Goal: Task Accomplishment & Management: Complete application form

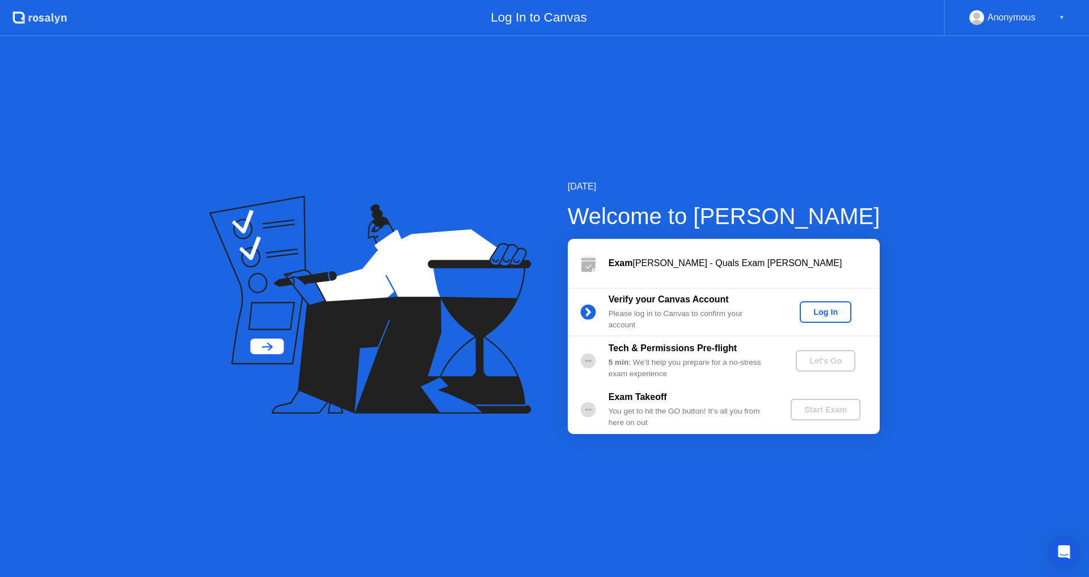
click at [825, 307] on div "Log In" at bounding box center [825, 311] width 43 height 9
click at [830, 358] on div "Let's Go" at bounding box center [825, 360] width 50 height 9
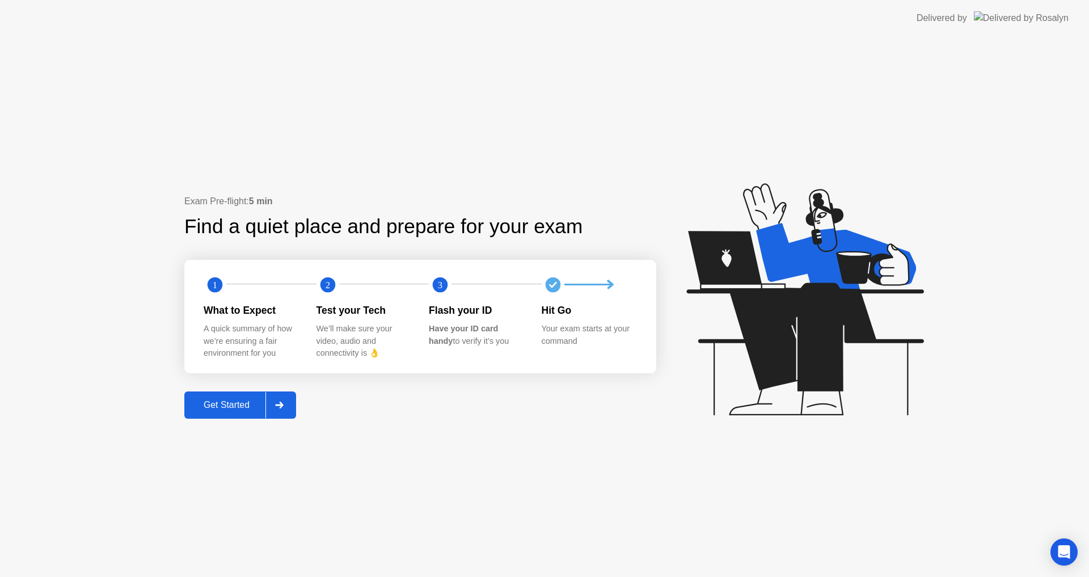
drag, startPoint x: 238, startPoint y: 402, endPoint x: 246, endPoint y: 399, distance: 8.3
click at [246, 400] on div "Get Started" at bounding box center [227, 405] width 78 height 10
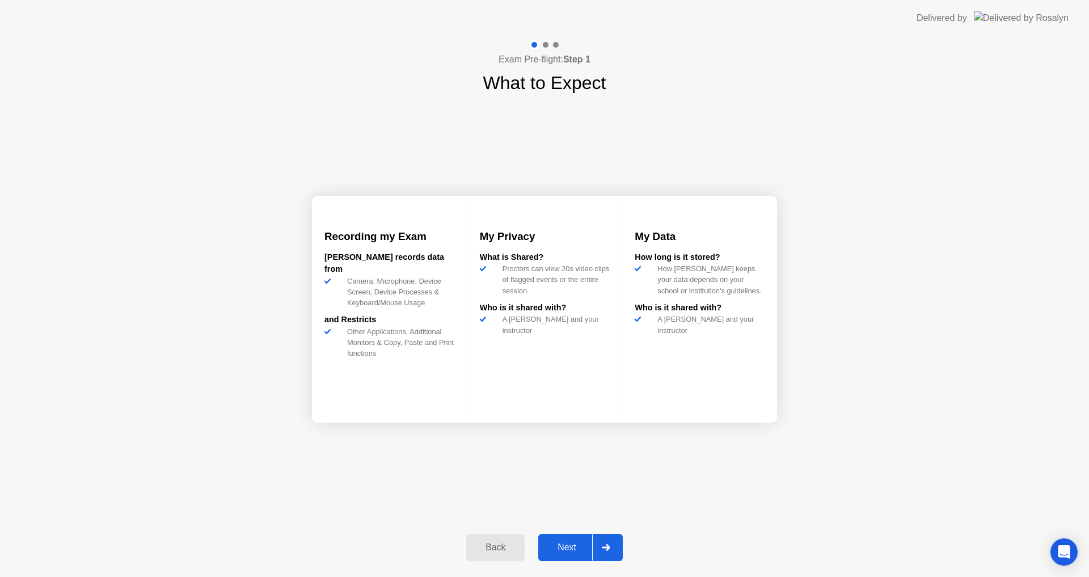
click at [576, 543] on div "Next" at bounding box center [567, 547] width 50 height 10
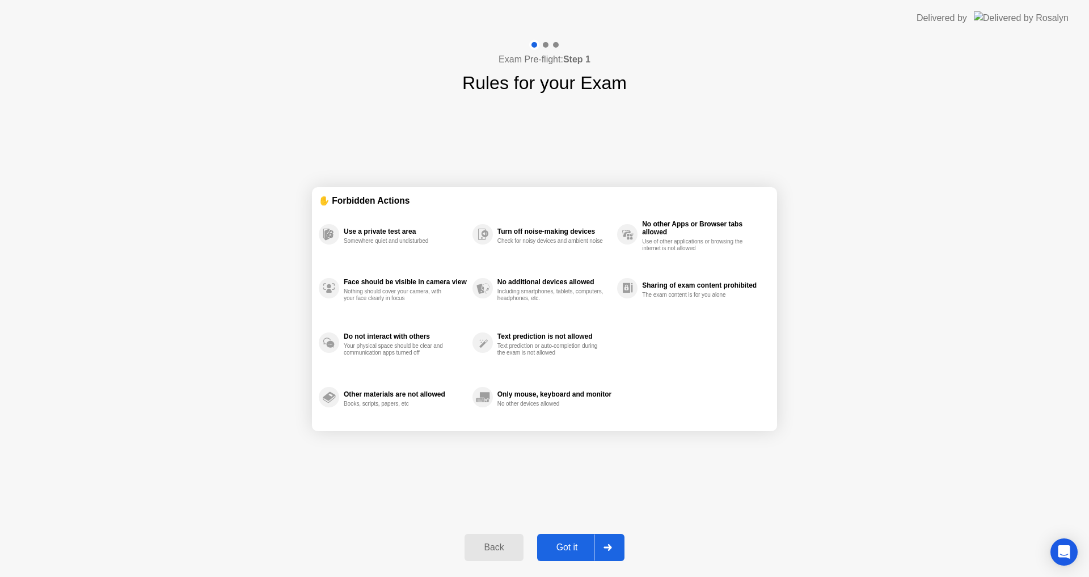
click at [568, 545] on div "Got it" at bounding box center [567, 547] width 53 height 10
select select "**********"
select select "*******"
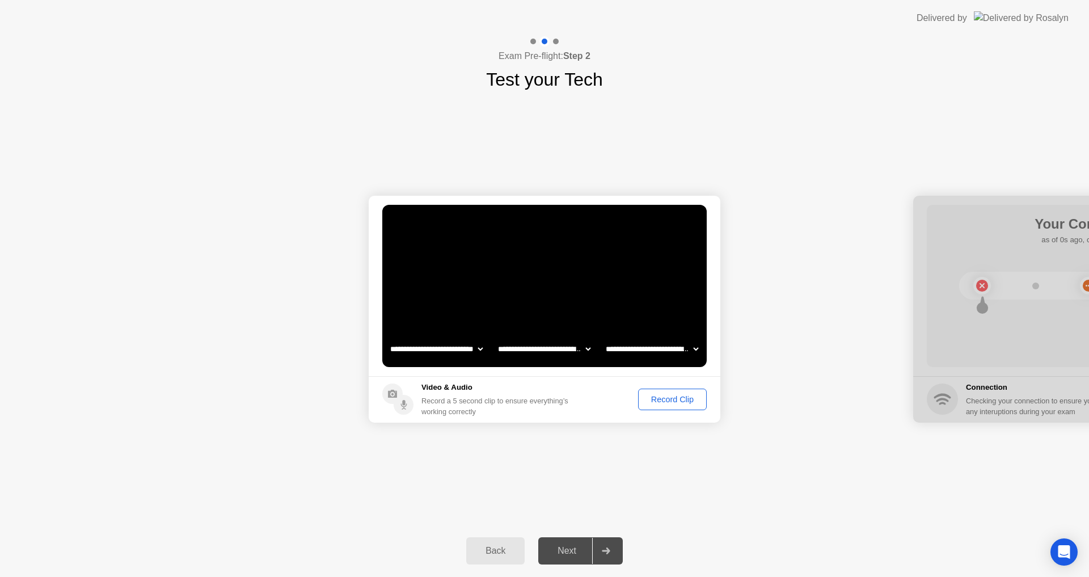
click at [676, 395] on div "Record Clip" at bounding box center [672, 399] width 61 height 9
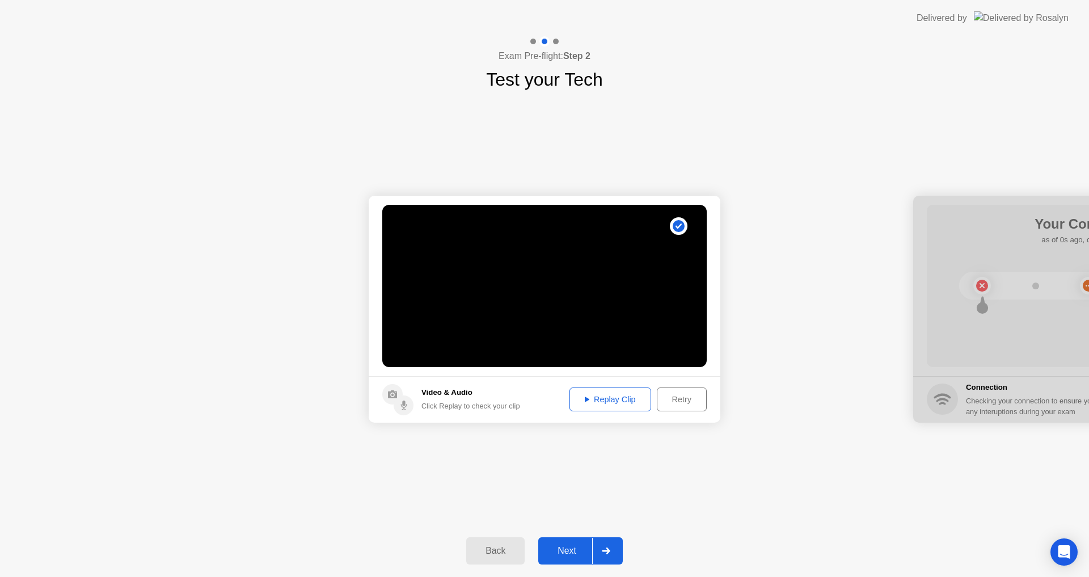
click at [579, 541] on button "Next" at bounding box center [580, 550] width 85 height 27
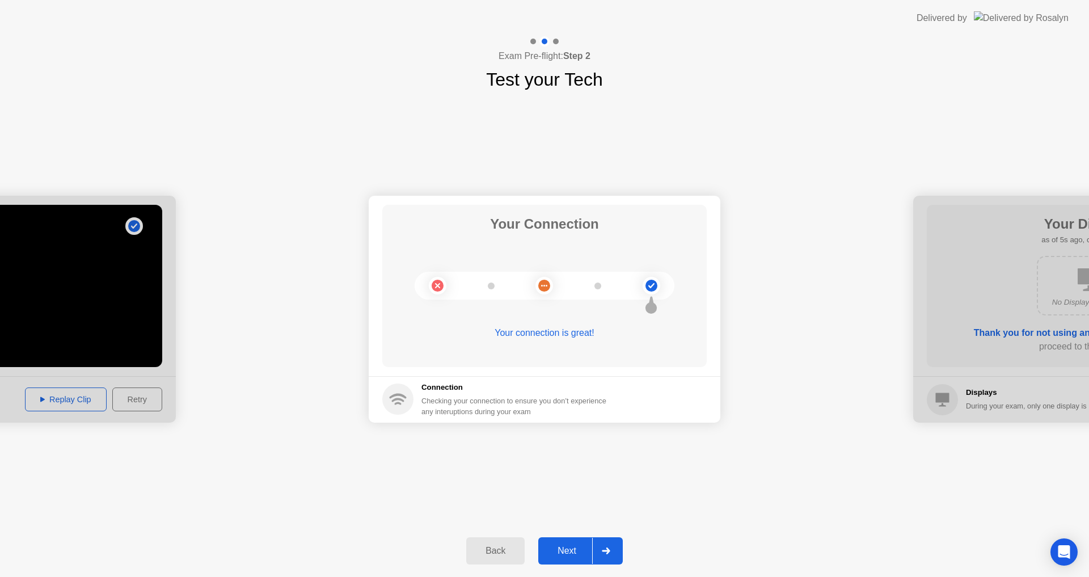
drag, startPoint x: 579, startPoint y: 541, endPoint x: 575, endPoint y: 546, distance: 6.8
click at [575, 546] on button "Next" at bounding box center [580, 550] width 85 height 27
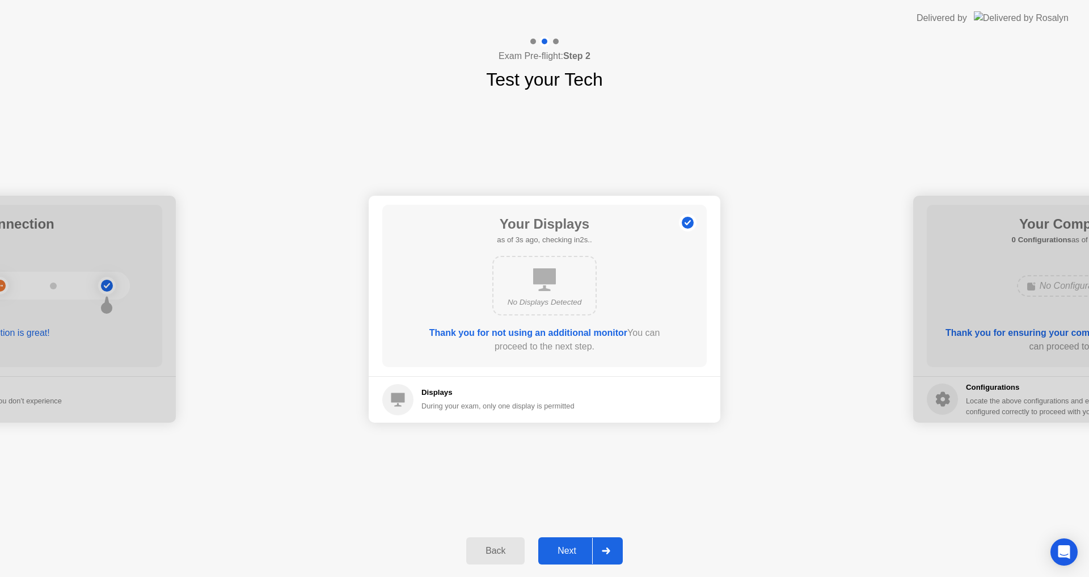
click at [543, 533] on div "Back Next" at bounding box center [544, 551] width 1089 height 52
click at [572, 535] on div "Back Next" at bounding box center [544, 551] width 1089 height 52
click at [568, 546] on div "Next" at bounding box center [567, 551] width 50 height 10
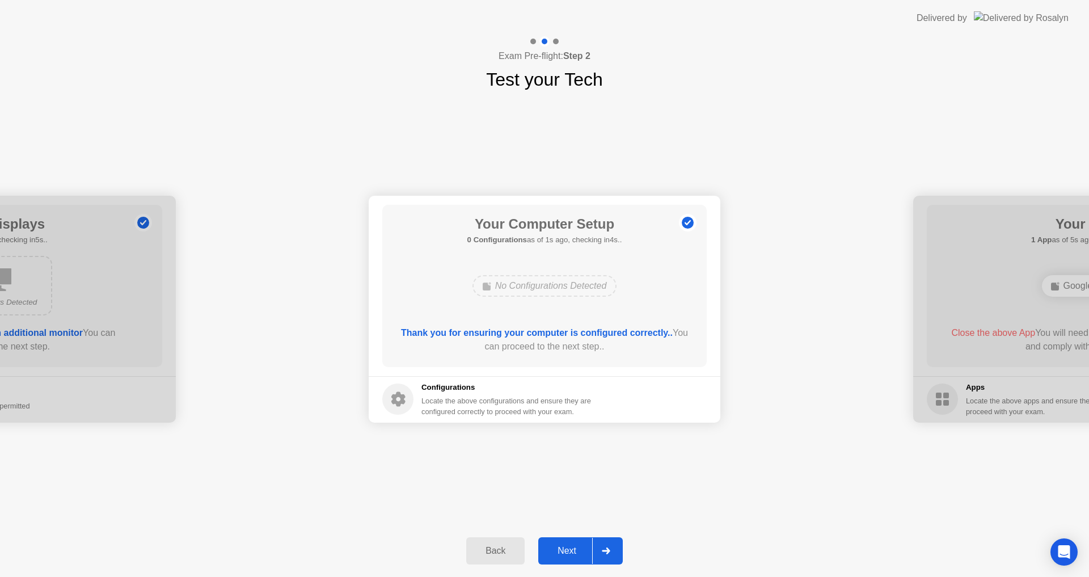
click at [569, 546] on div "Next" at bounding box center [567, 551] width 50 height 10
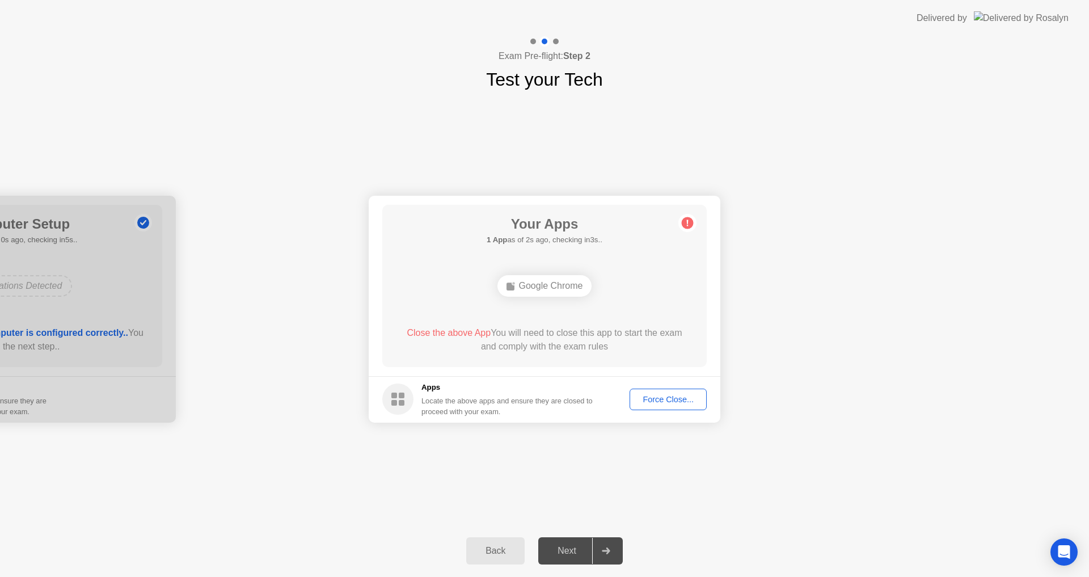
click at [661, 395] on div "Force Close..." at bounding box center [668, 399] width 69 height 9
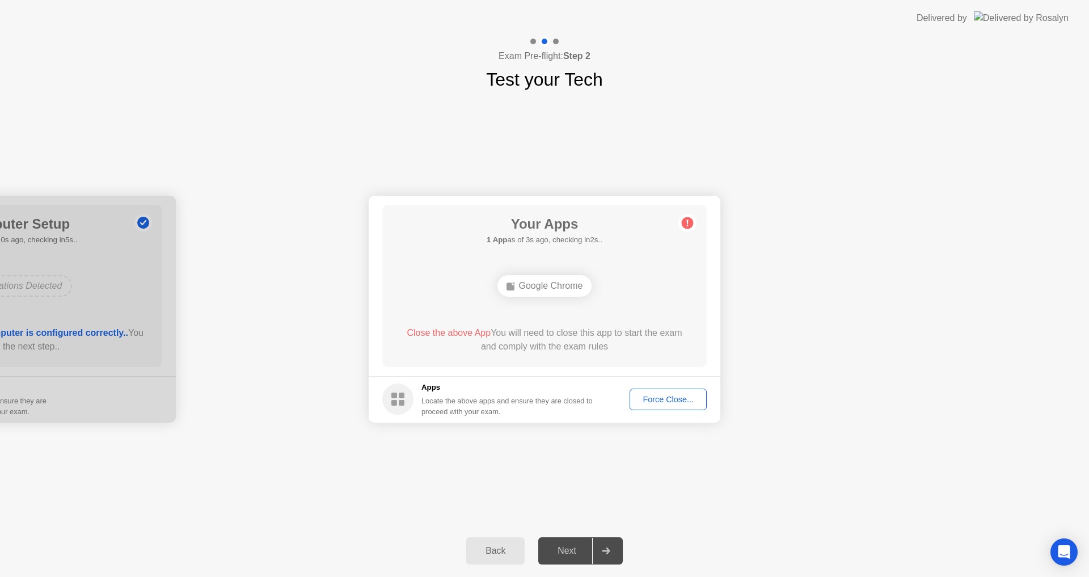
click at [659, 395] on div "Force Close..." at bounding box center [668, 399] width 69 height 9
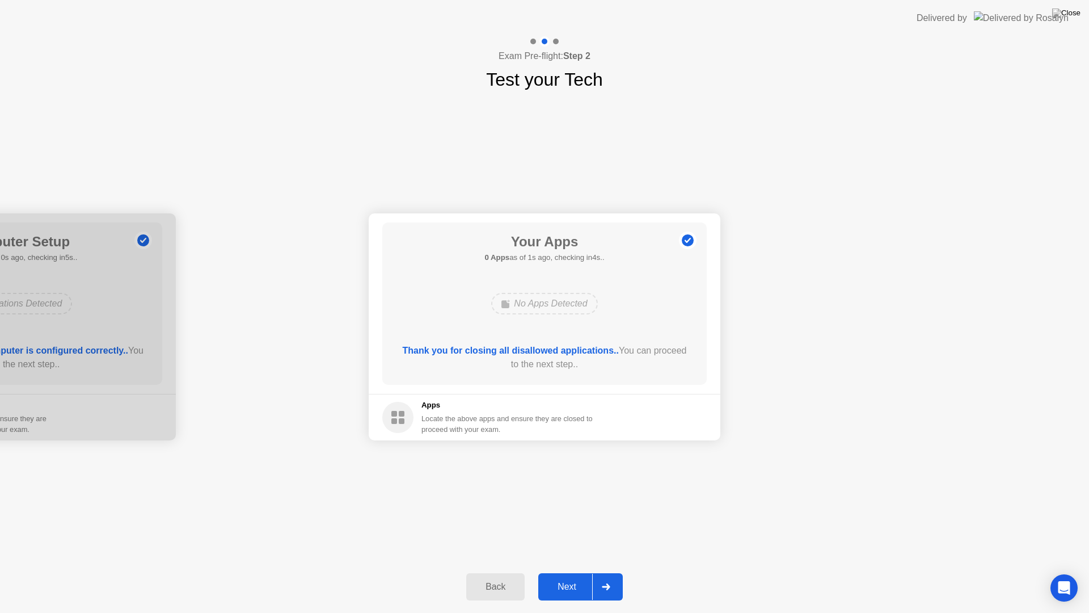
click at [568, 576] on div "Next" at bounding box center [567, 586] width 50 height 10
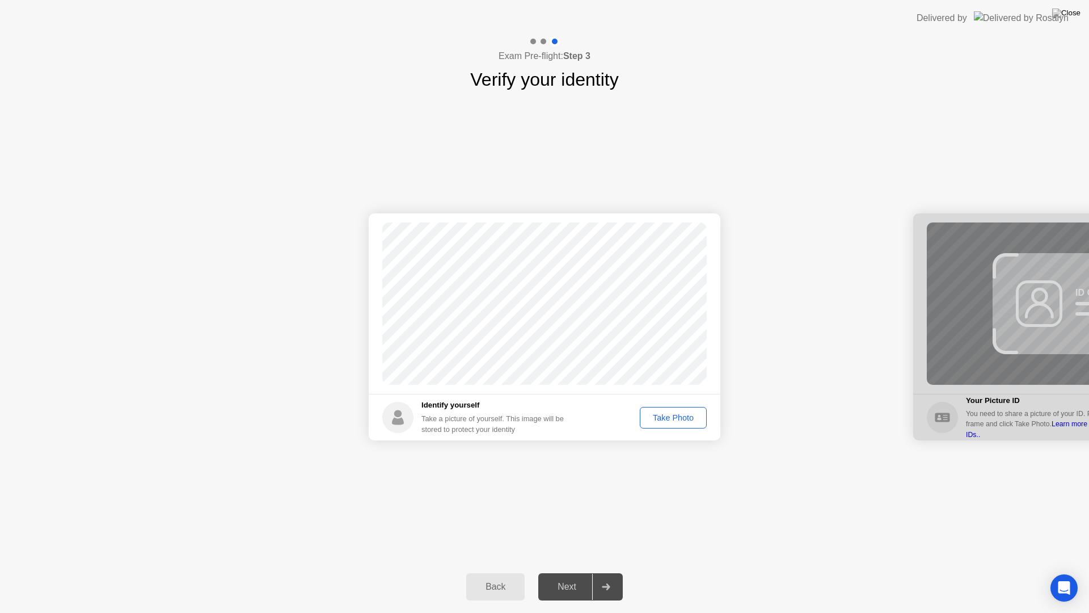
click at [683, 413] on div "Take Photo" at bounding box center [673, 417] width 59 height 9
click at [575, 576] on div "Next" at bounding box center [567, 586] width 50 height 10
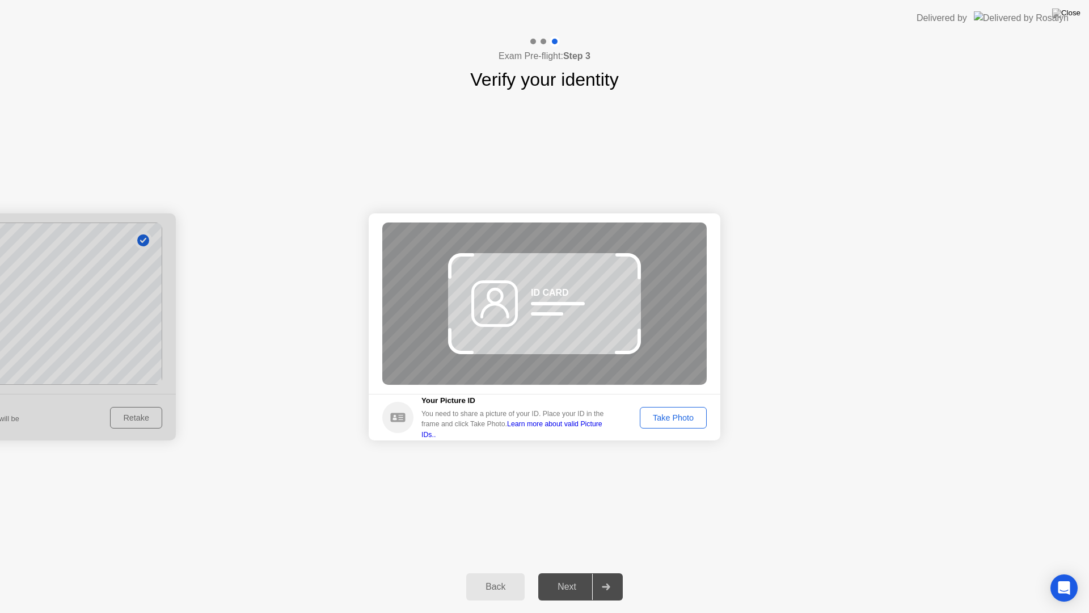
click at [674, 408] on button "Take Photo" at bounding box center [673, 418] width 67 height 22
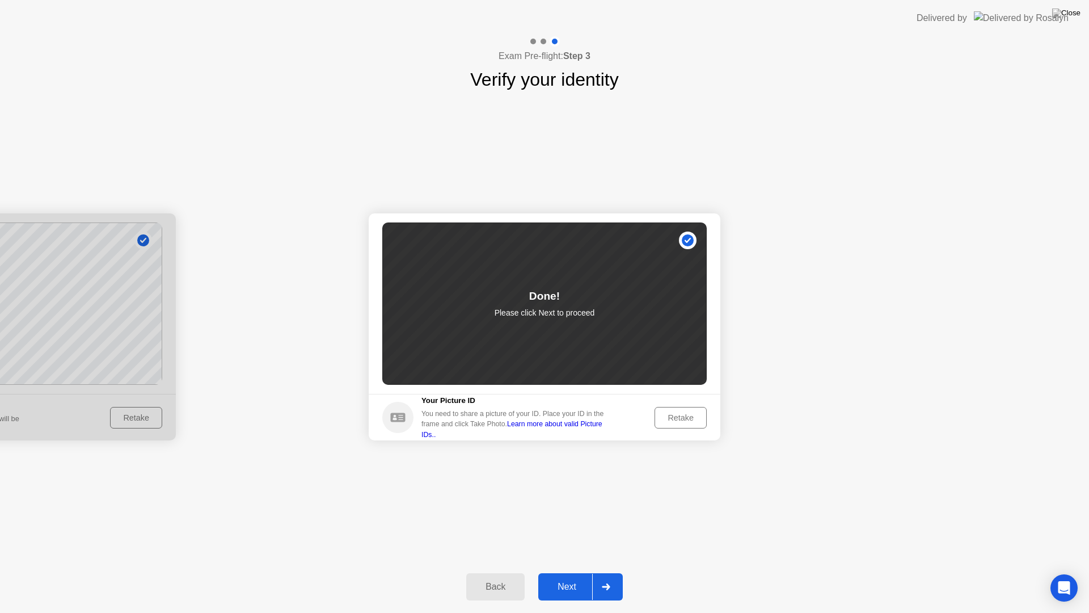
click at [567, 576] on div "Next" at bounding box center [567, 586] width 50 height 10
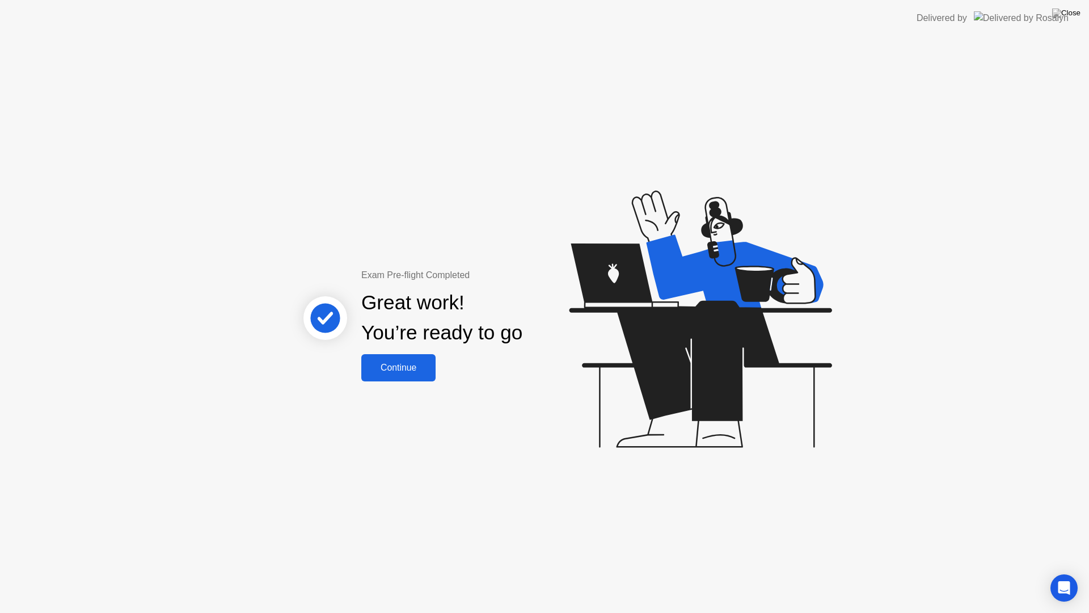
click at [420, 366] on div "Continue" at bounding box center [399, 367] width 68 height 10
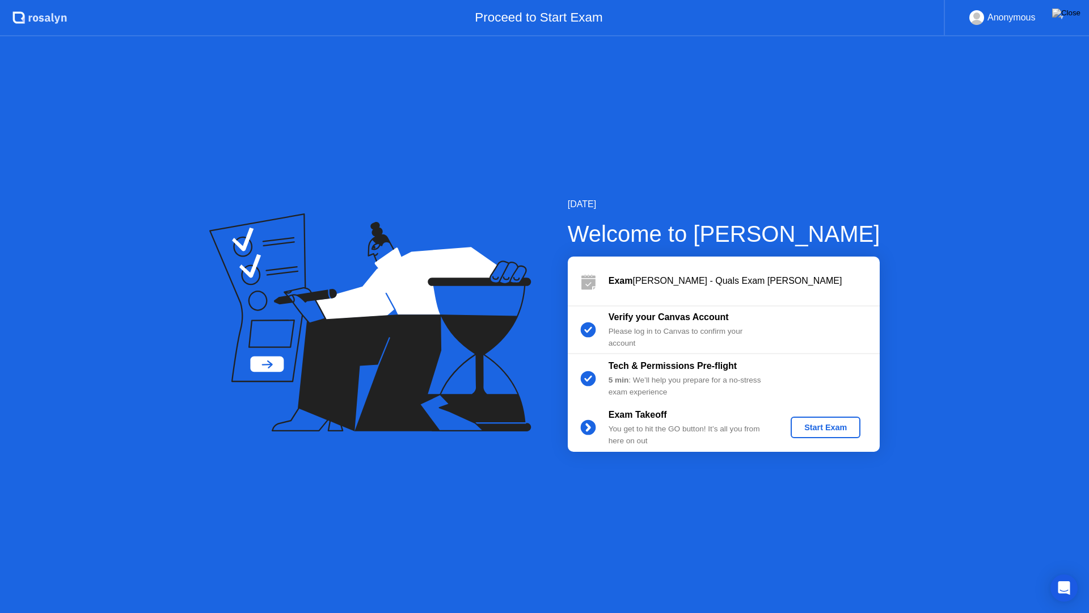
click at [821, 425] on div "Start Exam" at bounding box center [825, 427] width 61 height 9
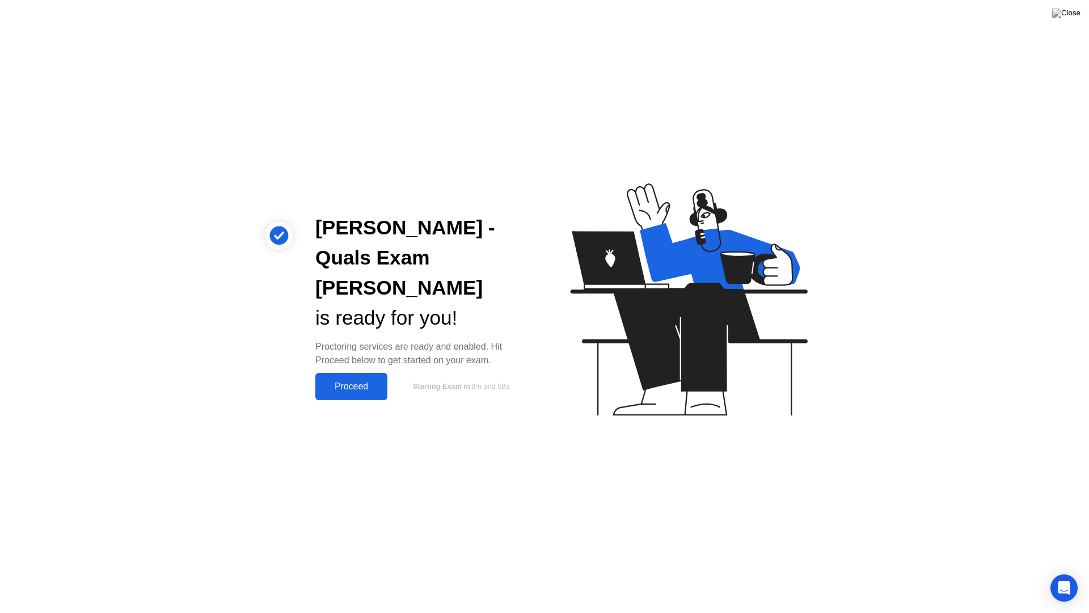
click at [347, 357] on div "[PERSON_NAME] - Quals Exam [PERSON_NAME] is ready for you! Proctoring services …" at bounding box center [421, 306] width 238 height 187
click at [353, 381] on div "Proceed" at bounding box center [351, 386] width 65 height 10
